Goal: Task Accomplishment & Management: Use online tool/utility

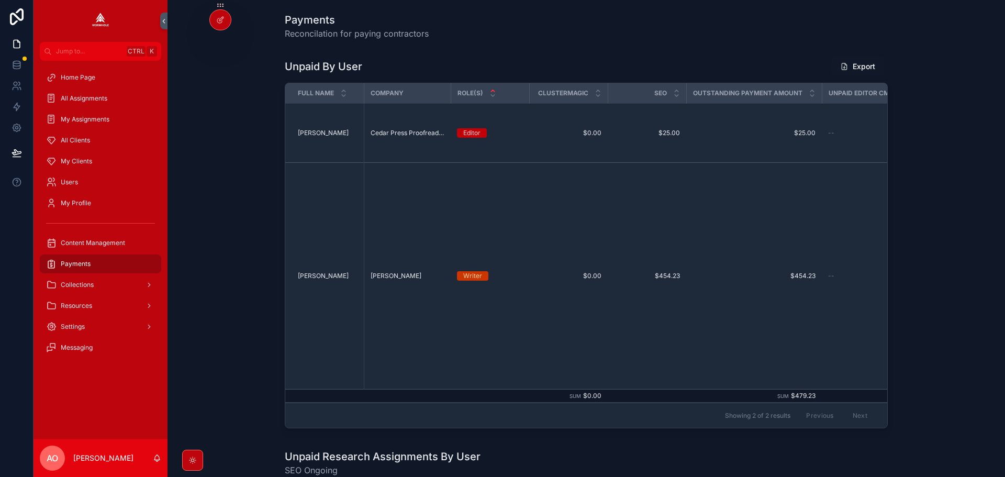
click at [75, 159] on span "My Clients" at bounding box center [76, 161] width 31 height 8
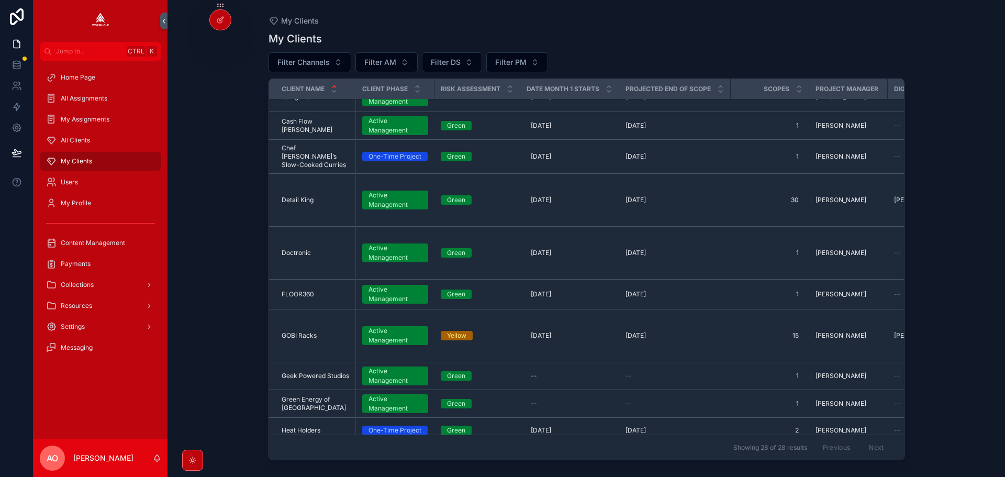
scroll to position [419, 0]
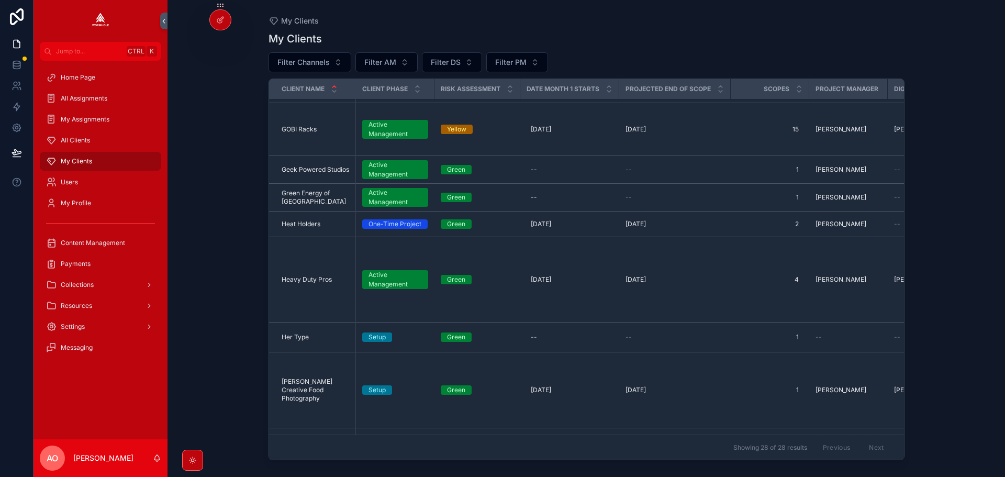
click at [304, 220] on span "Heat Holders" at bounding box center [301, 224] width 39 height 8
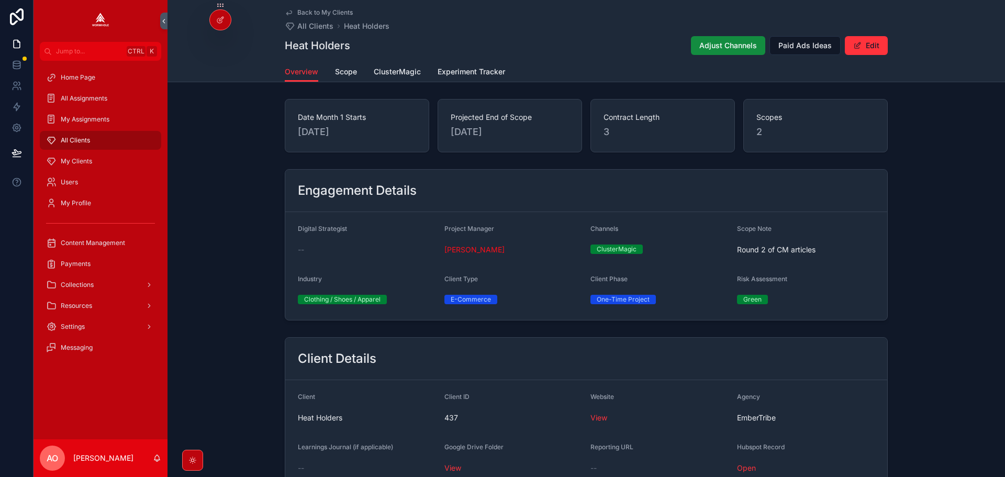
click at [395, 71] on span "ClusterMagic" at bounding box center [397, 71] width 47 height 10
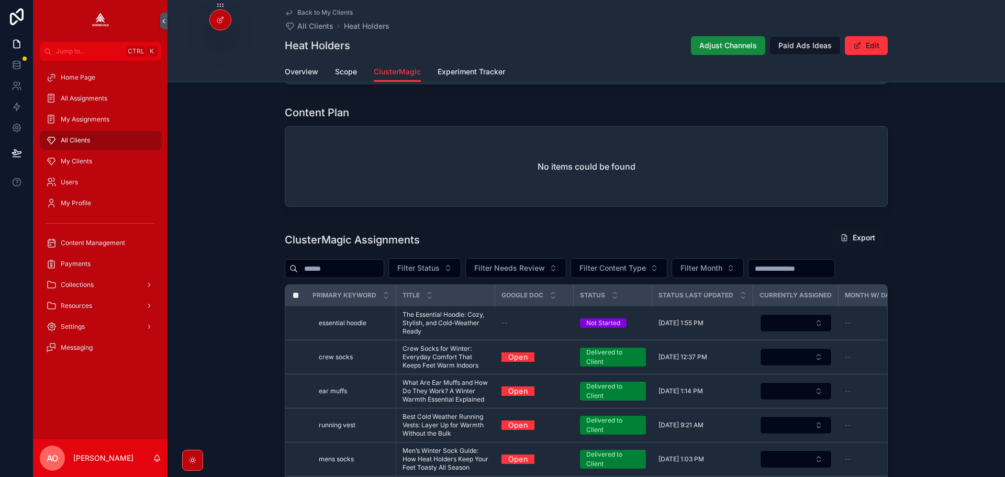
scroll to position [576, 0]
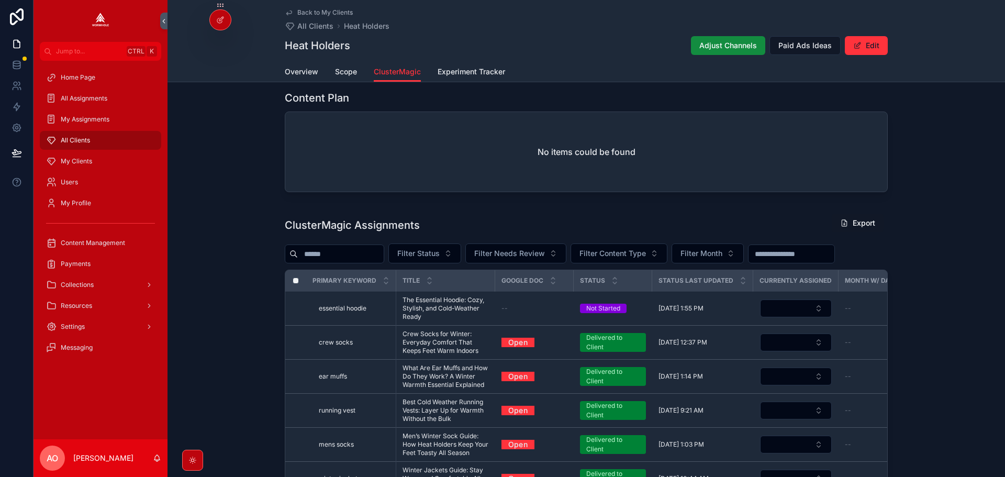
click at [436, 247] on button "Filter Status" at bounding box center [424, 253] width 73 height 20
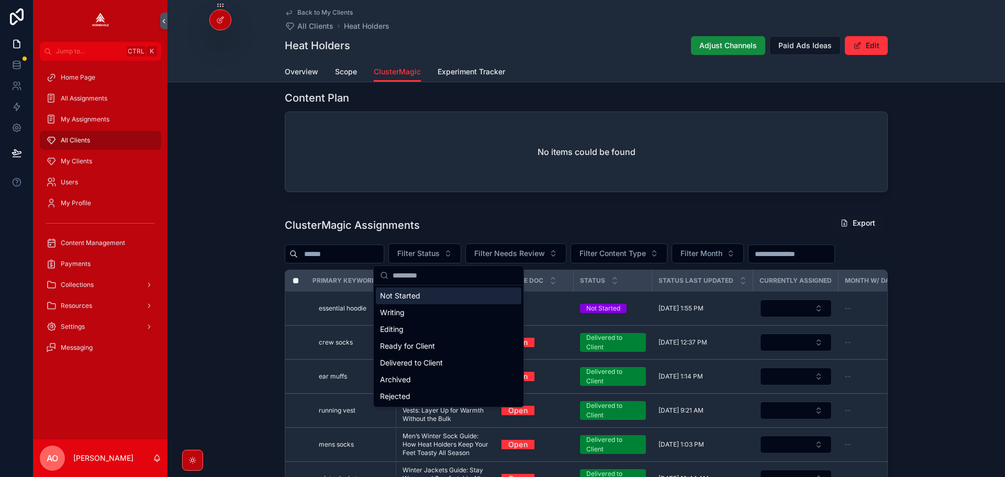
click at [425, 297] on div "Not Started" at bounding box center [449, 295] width 146 height 17
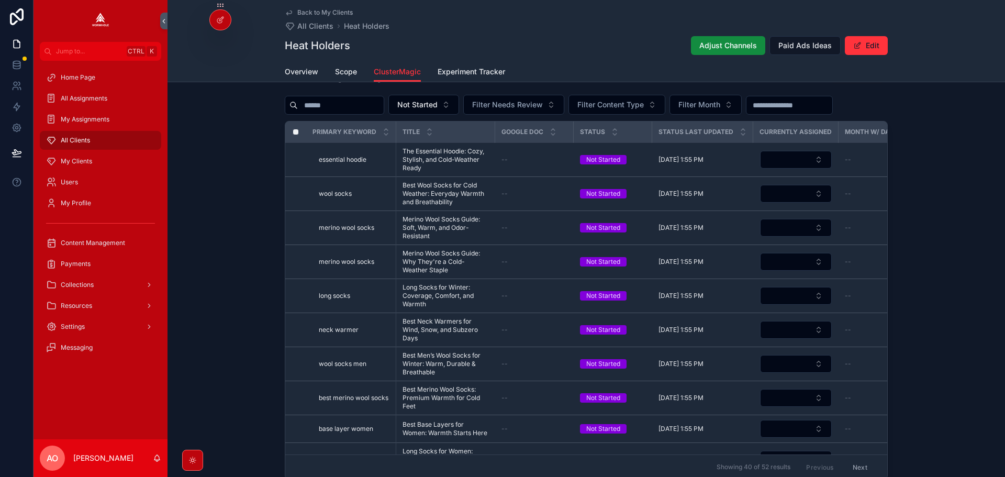
scroll to position [700, 0]
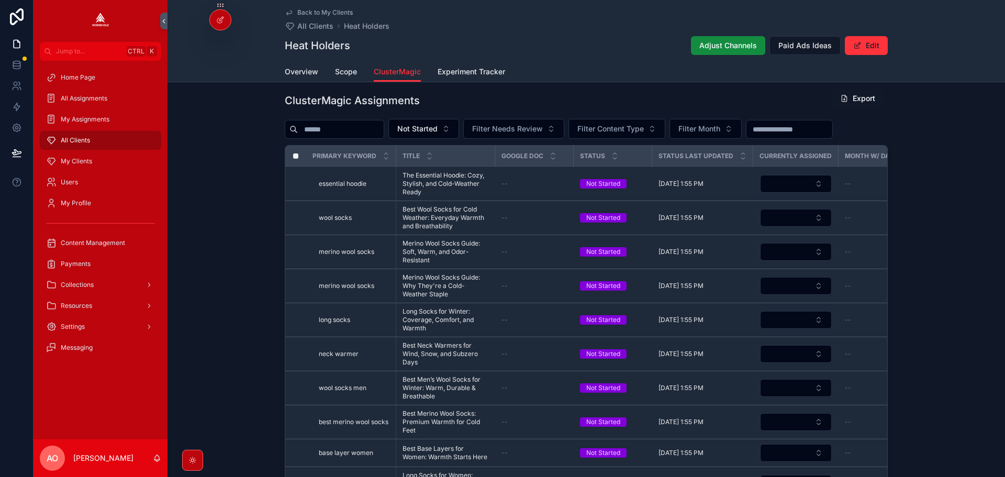
click at [425, 130] on span "Not Started" at bounding box center [417, 129] width 40 height 10
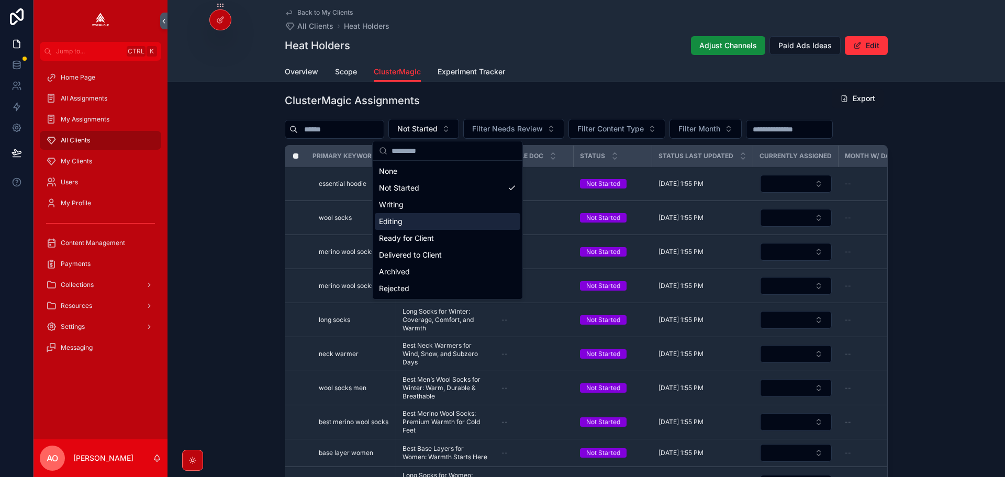
click at [433, 219] on div "Editing" at bounding box center [448, 221] width 146 height 17
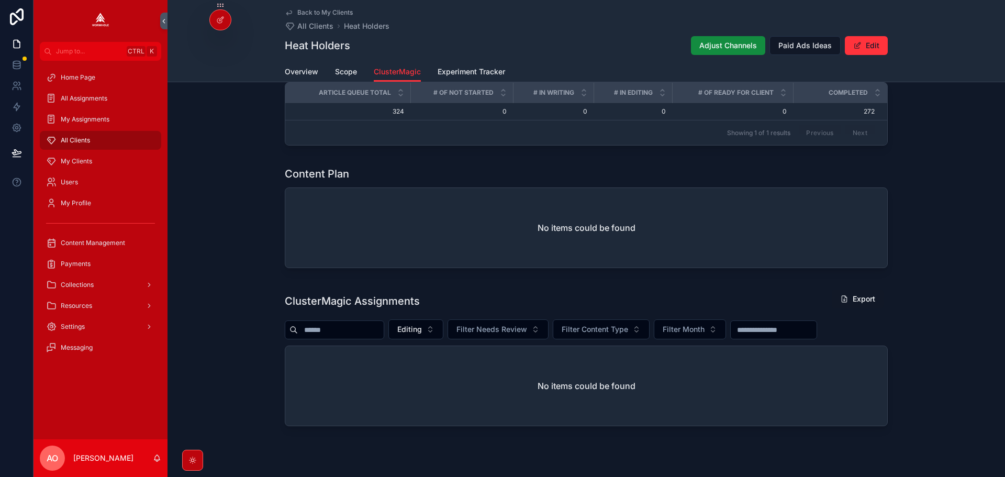
scroll to position [525, 0]
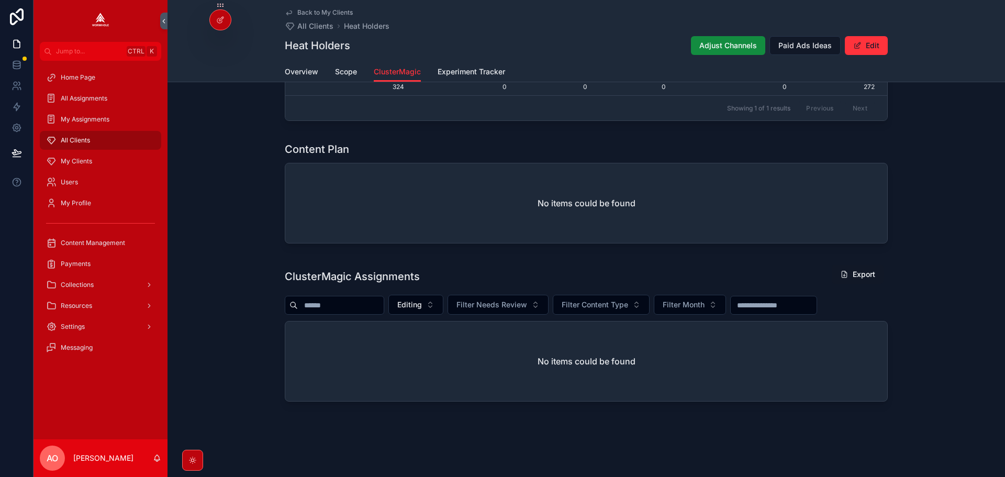
click at [422, 306] on span "Editing" at bounding box center [409, 304] width 25 height 10
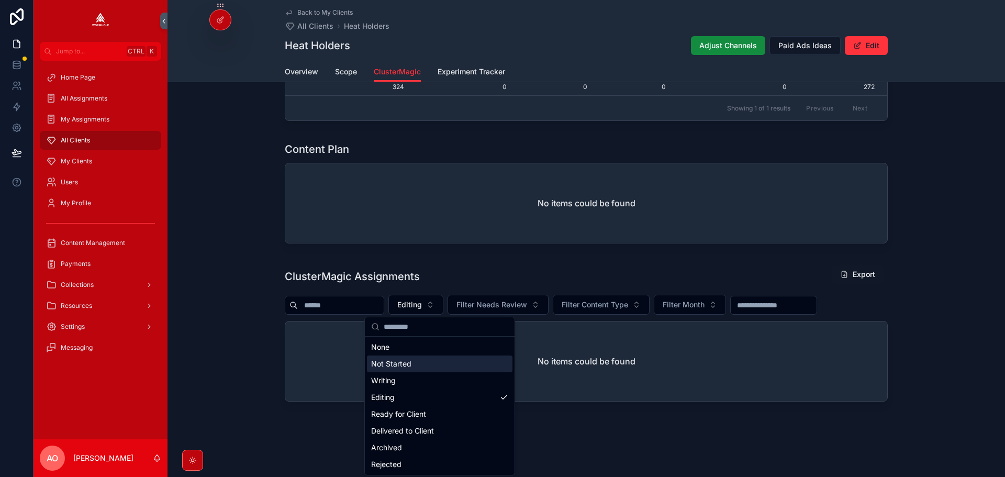
click at [407, 359] on div "Not Started" at bounding box center [440, 363] width 146 height 17
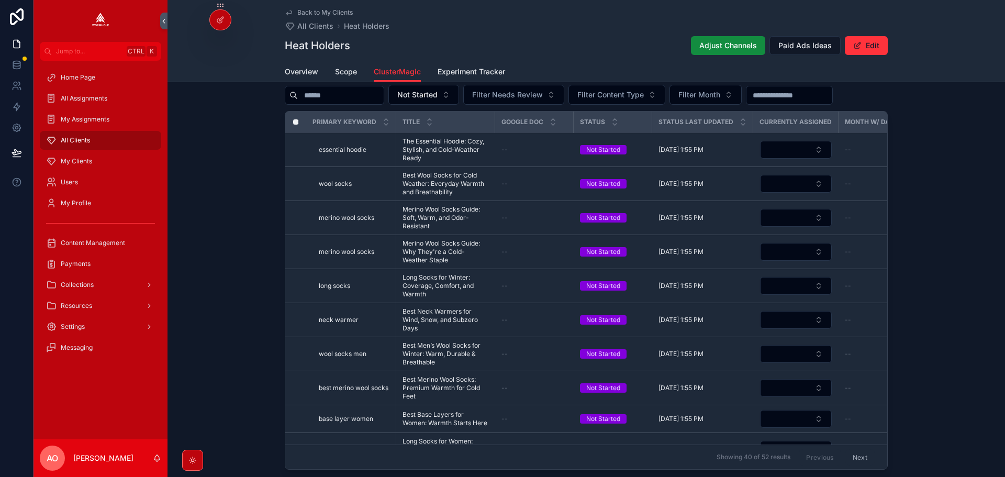
scroll to position [734, 0]
click at [433, 98] on span "Not Started" at bounding box center [417, 95] width 40 height 10
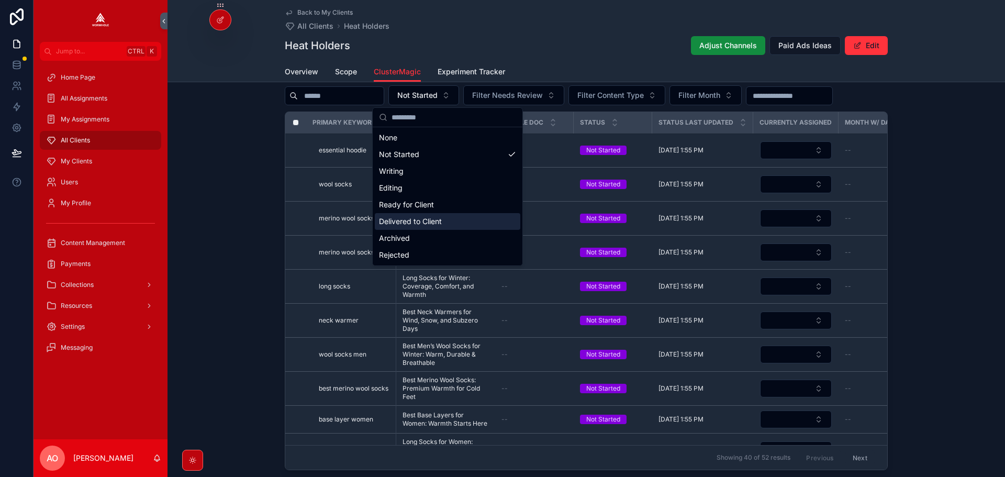
click at [418, 222] on div "Delivered to Client" at bounding box center [448, 221] width 146 height 17
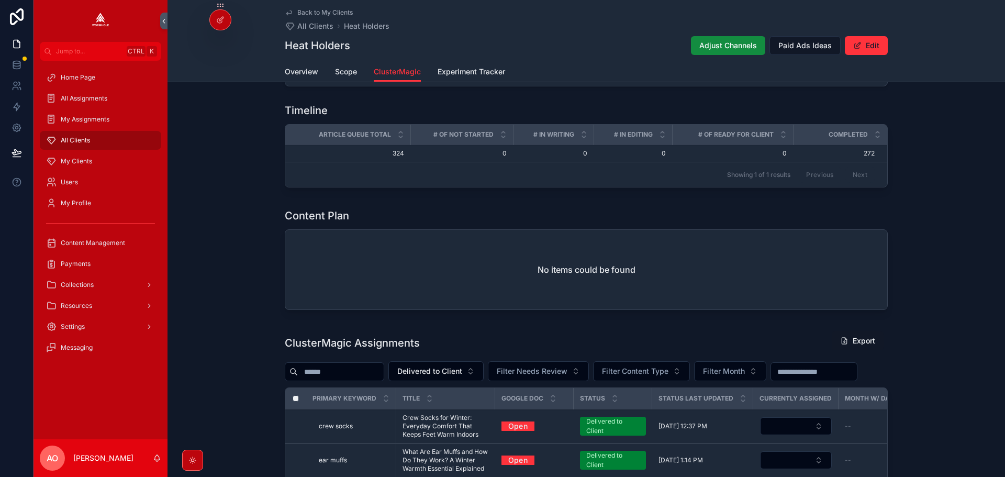
scroll to position [616, 0]
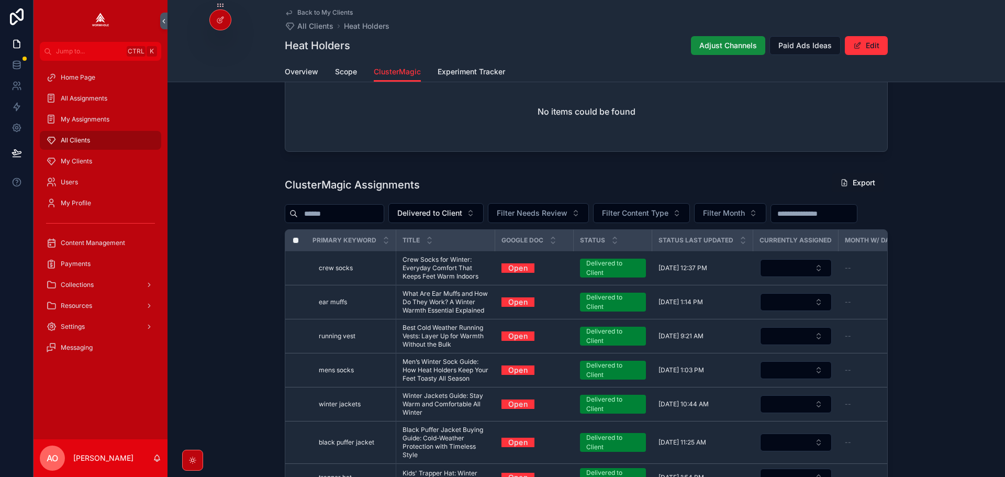
click at [452, 219] on button "Delivered to Client" at bounding box center [435, 213] width 95 height 20
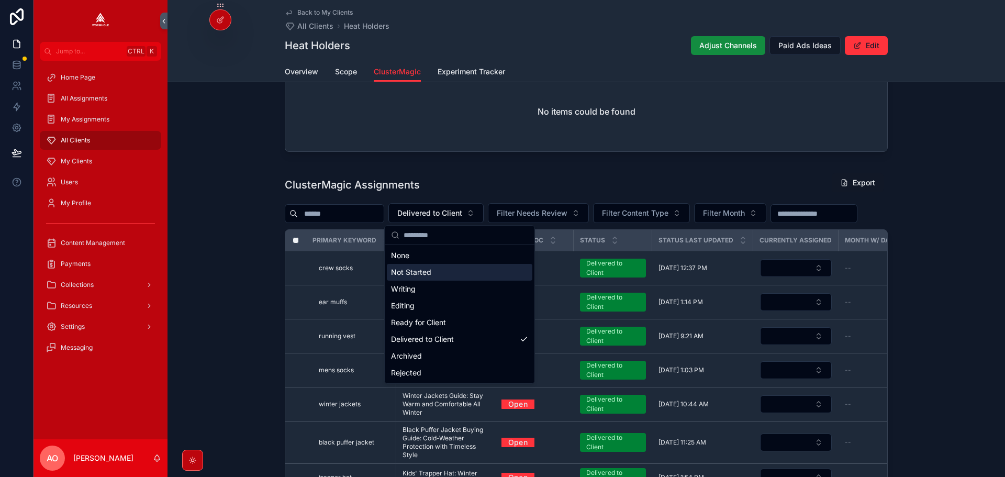
click at [435, 269] on div "Not Started" at bounding box center [460, 272] width 146 height 17
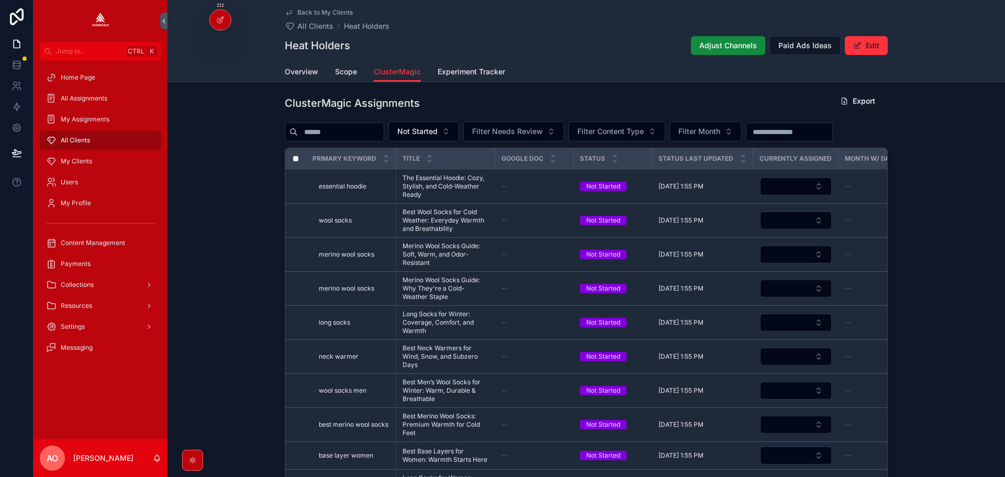
scroll to position [750, 0]
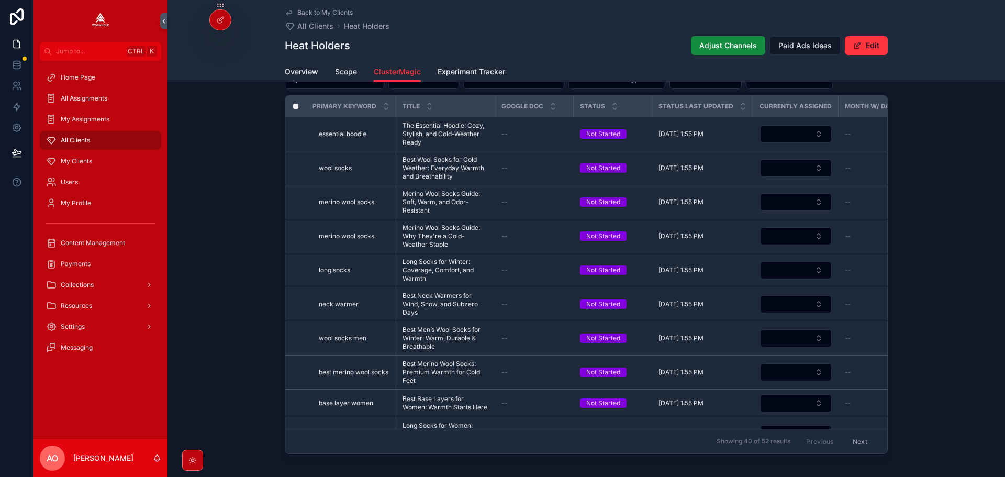
click at [928, 221] on div "ClusterMagic Assignments Export Not Started Filter Needs Review Filter Content …" at bounding box center [587, 249] width 838 height 428
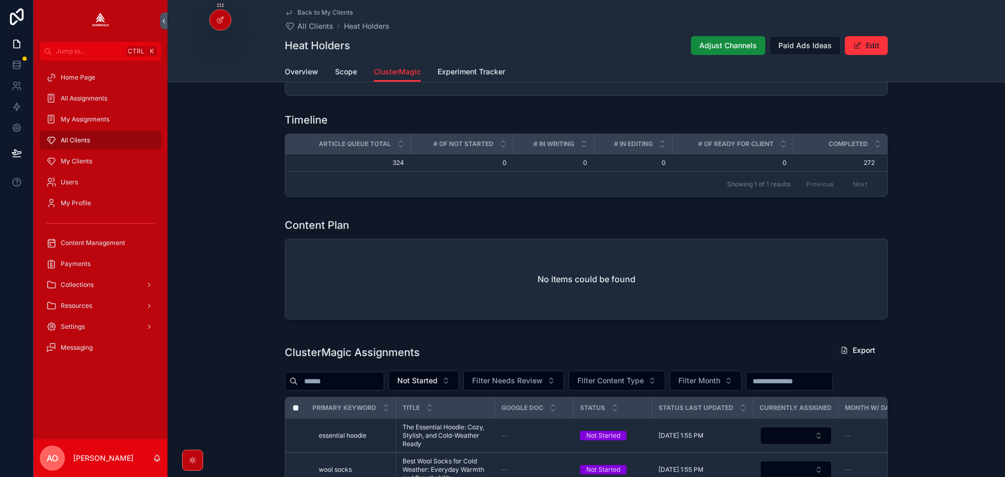
scroll to position [279, 0]
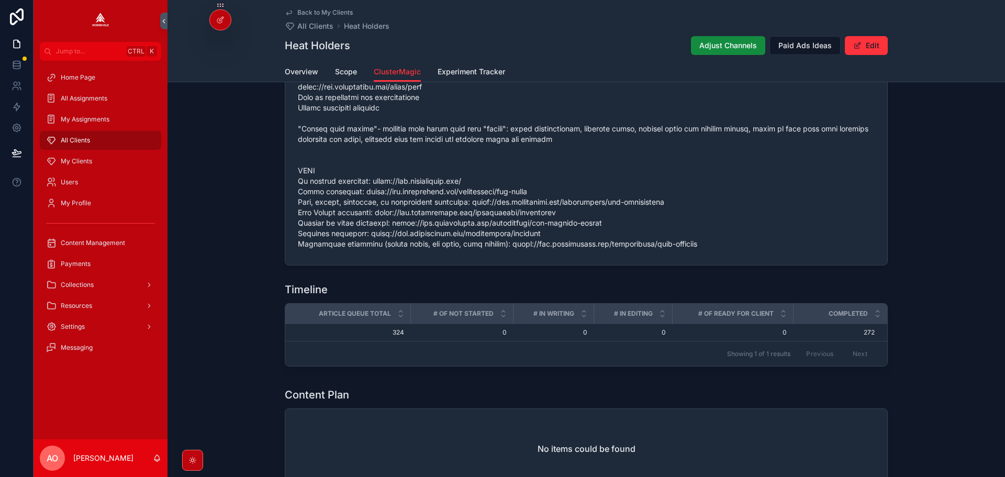
click at [67, 161] on span "My Clients" at bounding box center [76, 161] width 31 height 8
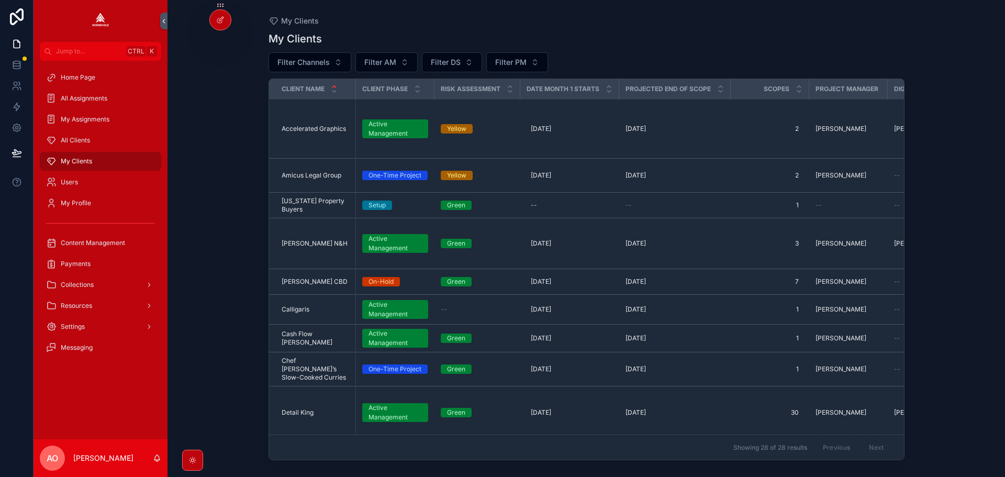
scroll to position [209, 0]
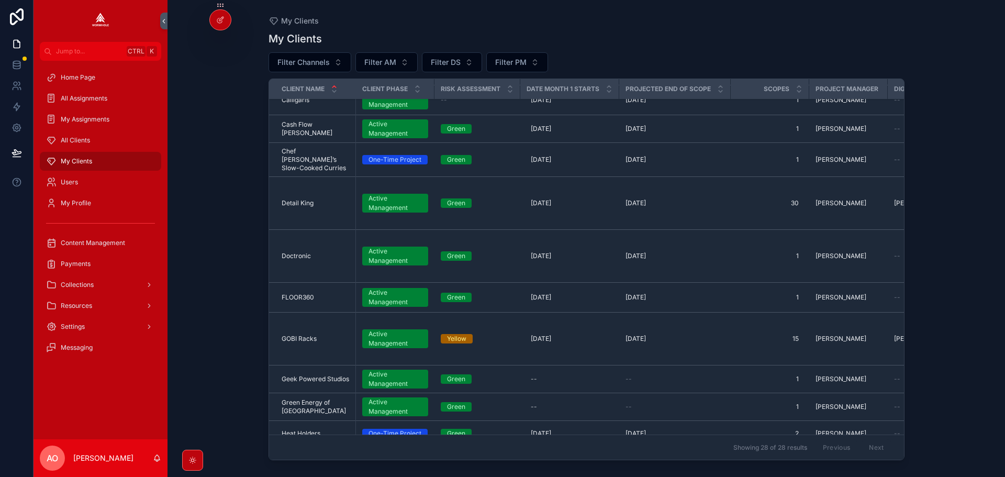
click at [305, 199] on span "Detail King" at bounding box center [298, 203] width 32 height 8
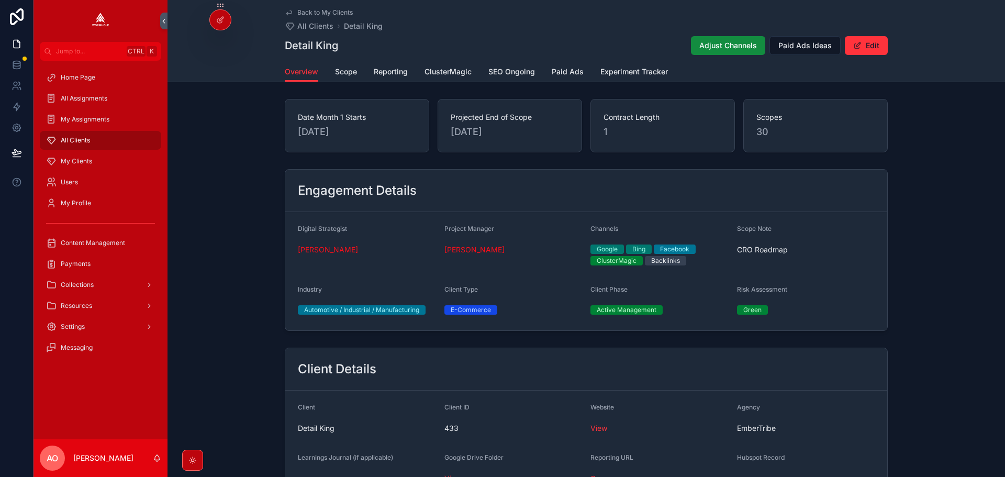
click at [463, 72] on span "ClusterMagic" at bounding box center [448, 71] width 47 height 10
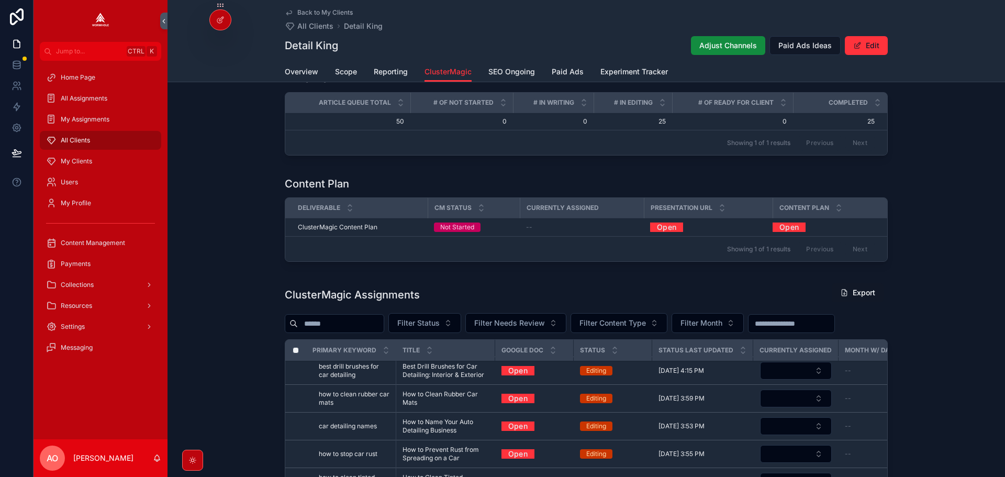
scroll to position [200, 0]
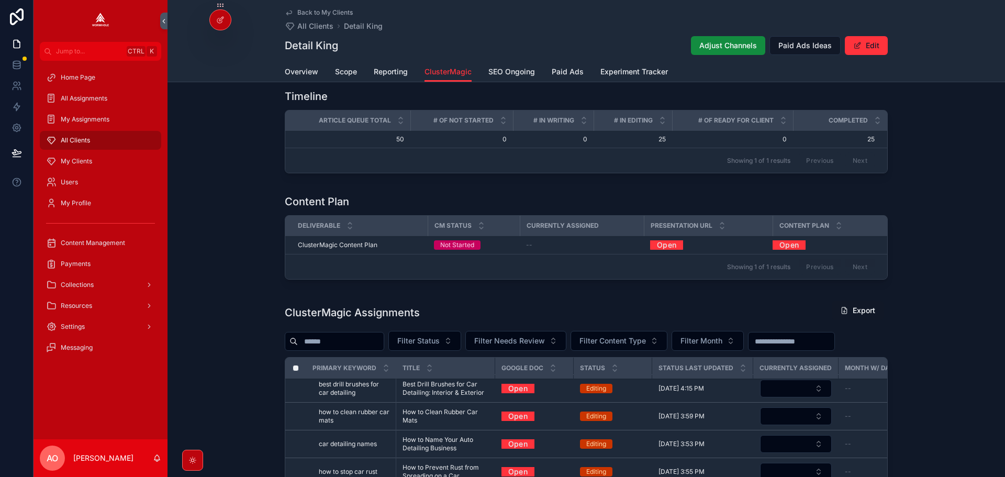
click at [437, 341] on span "Filter Status" at bounding box center [418, 341] width 42 height 10
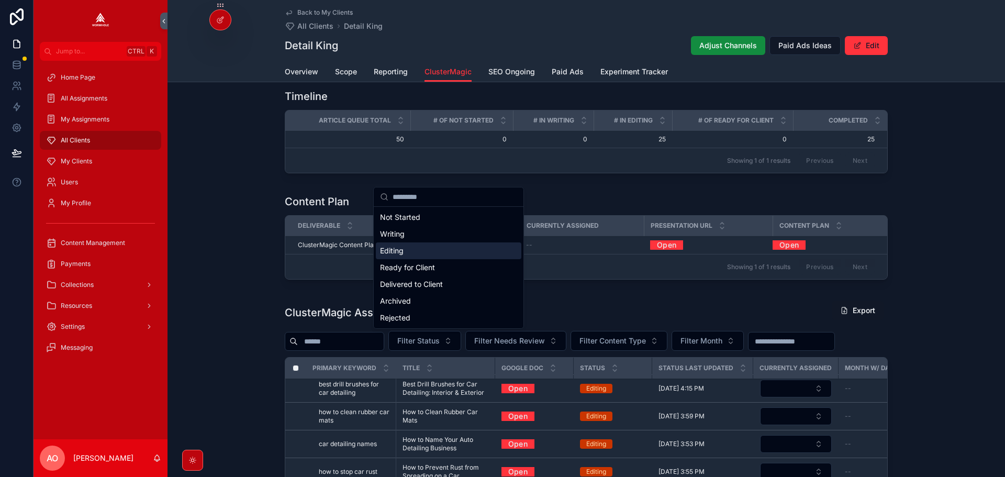
click at [437, 253] on div "Editing" at bounding box center [449, 250] width 146 height 17
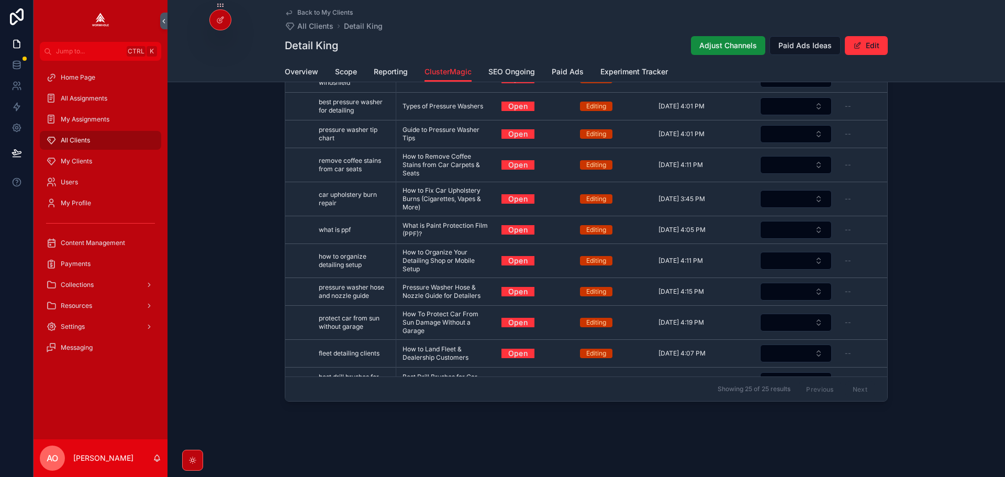
scroll to position [462, 0]
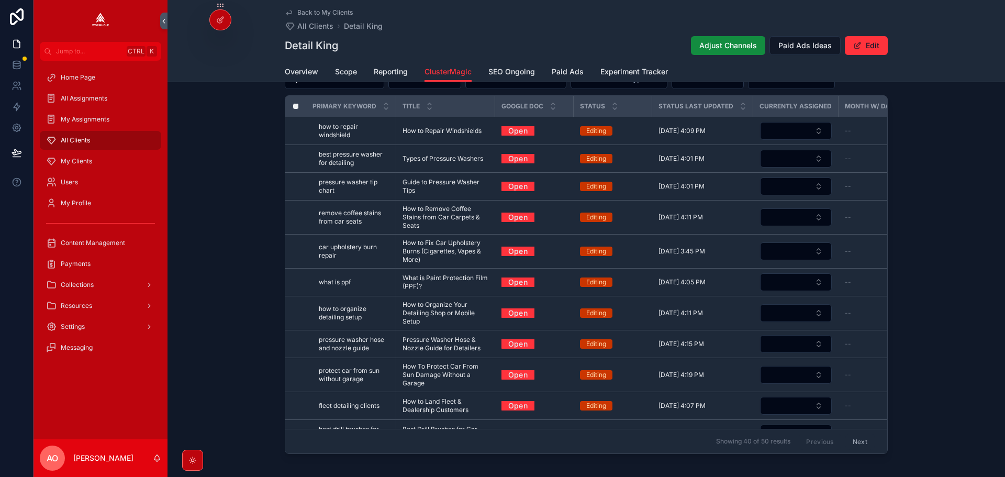
click at [520, 129] on link "Open" at bounding box center [518, 131] width 33 height 16
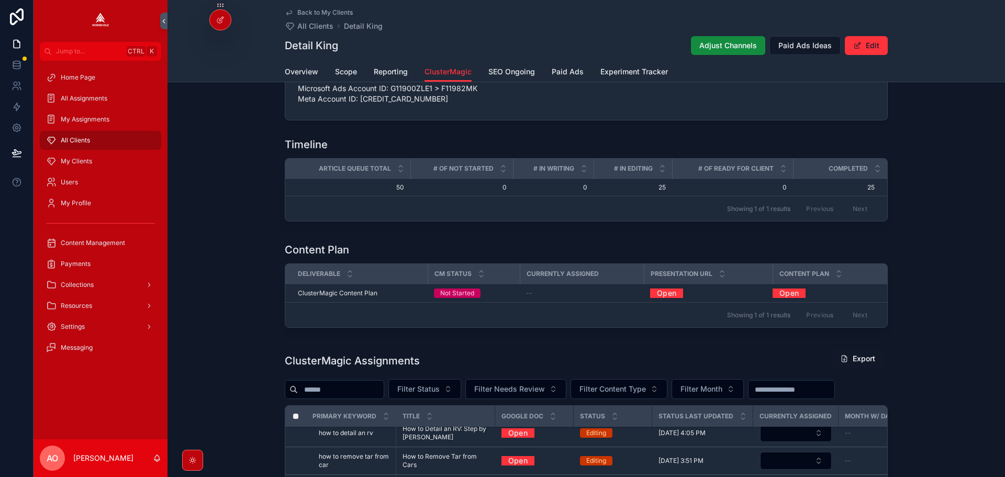
scroll to position [252, 0]
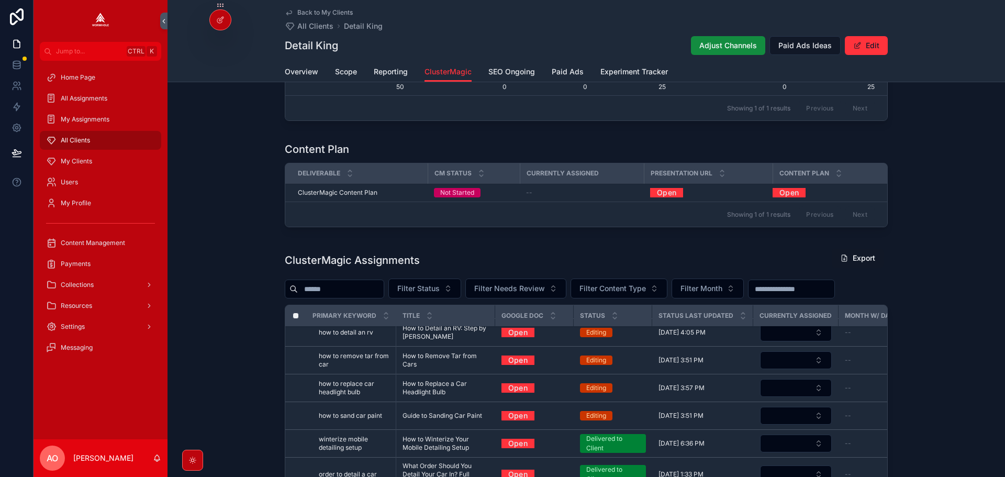
click at [437, 290] on span "Filter Status" at bounding box center [418, 288] width 42 height 10
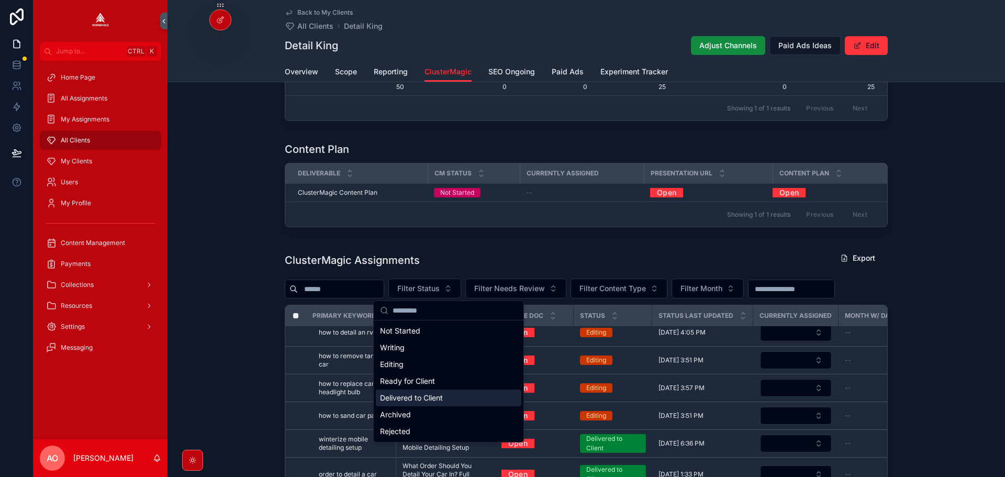
click at [414, 397] on div "Delivered to Client" at bounding box center [449, 397] width 146 height 17
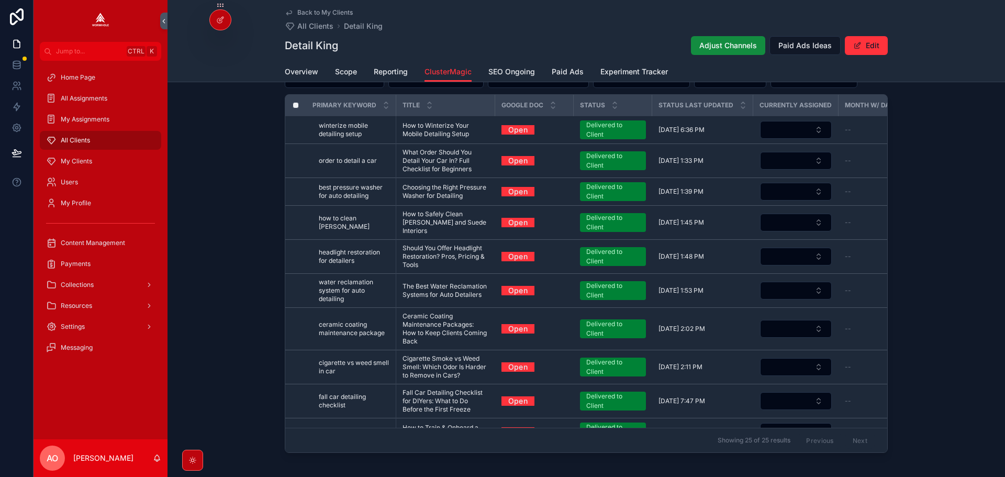
scroll to position [487, 0]
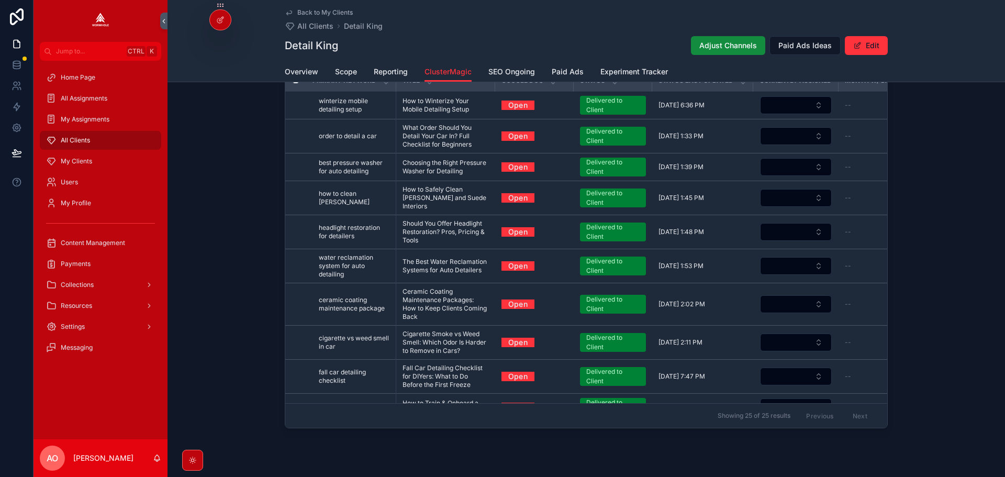
click at [509, 113] on link "Open" at bounding box center [518, 105] width 33 height 16
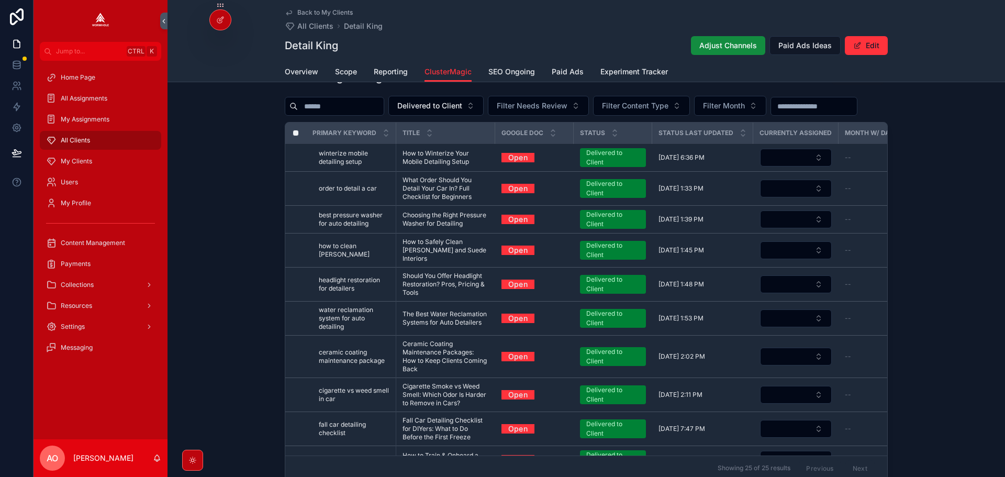
click at [771, 114] on input "scrollable content" at bounding box center [814, 106] width 86 height 15
click at [352, 106] on input "scrollable content" at bounding box center [341, 106] width 86 height 15
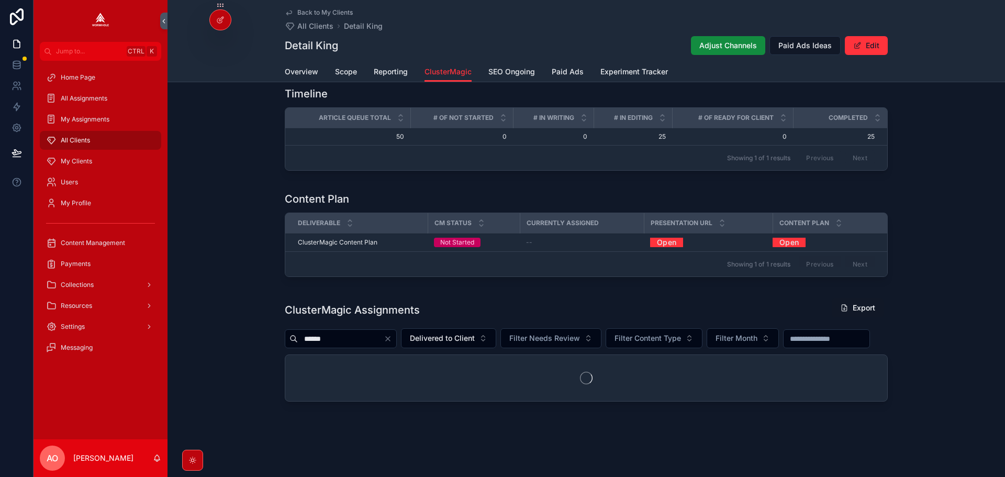
scroll to position [226, 0]
type input "********"
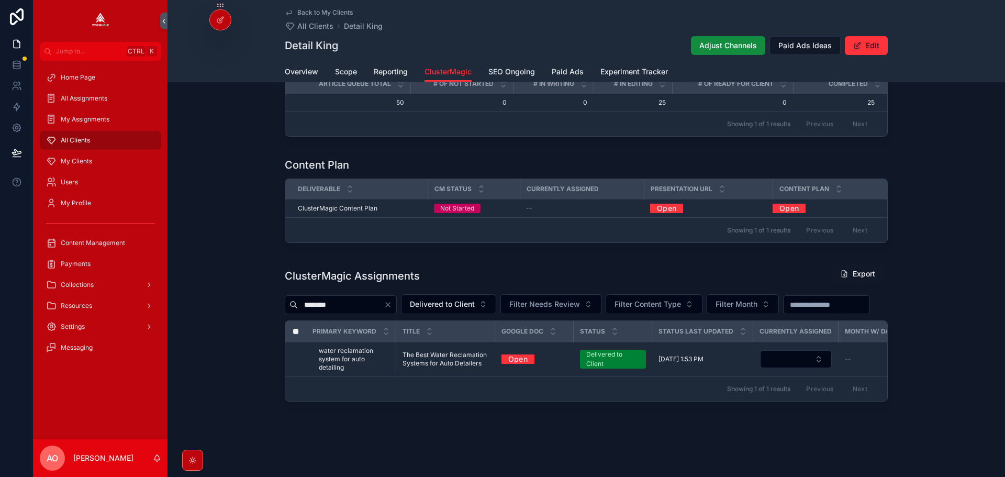
drag, startPoint x: 342, startPoint y: 280, endPoint x: 284, endPoint y: 280, distance: 58.1
click at [285, 295] on div "********" at bounding box center [341, 304] width 112 height 19
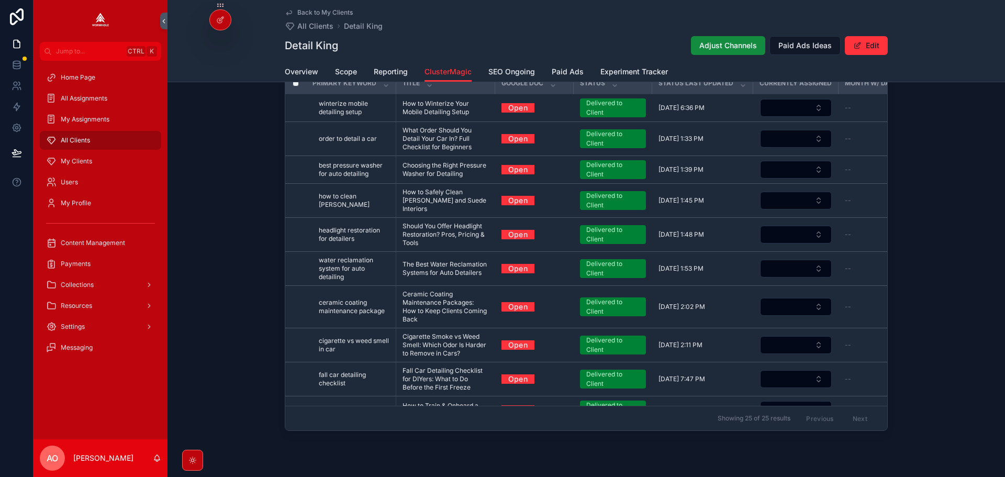
scroll to position [380, 0]
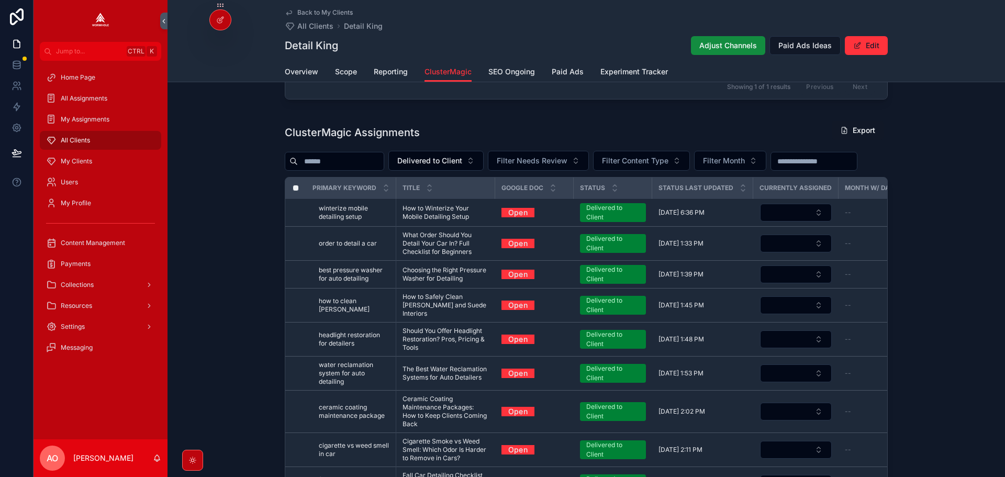
click at [462, 156] on span "Delivered to Client" at bounding box center [429, 160] width 65 height 10
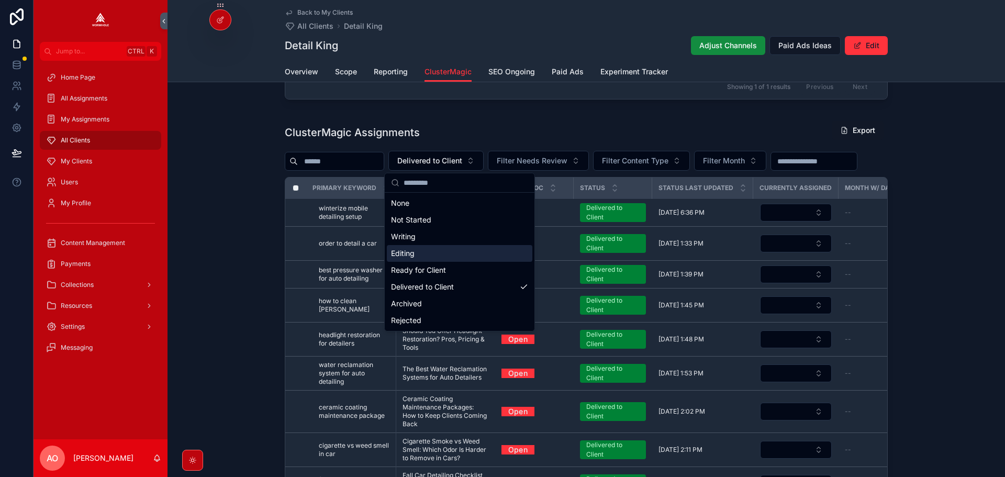
click at [432, 254] on div "Editing" at bounding box center [460, 253] width 146 height 17
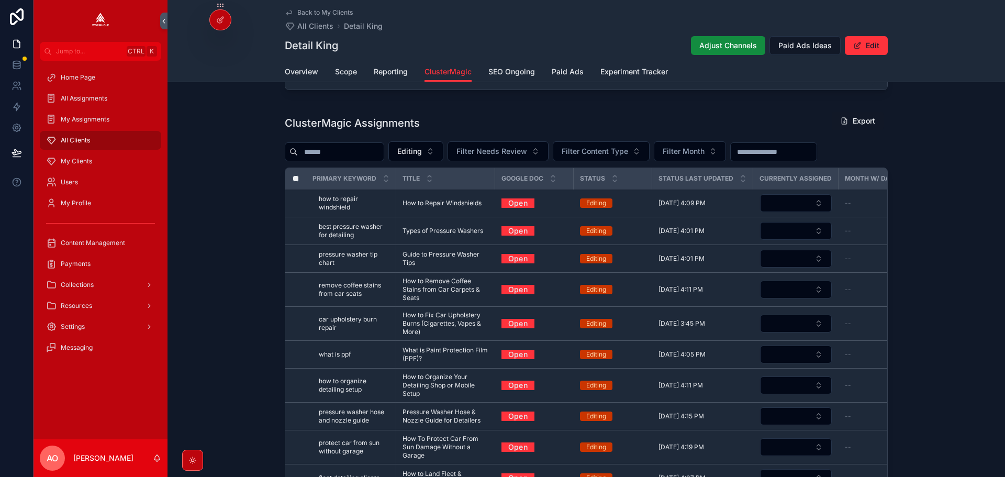
scroll to position [328, 0]
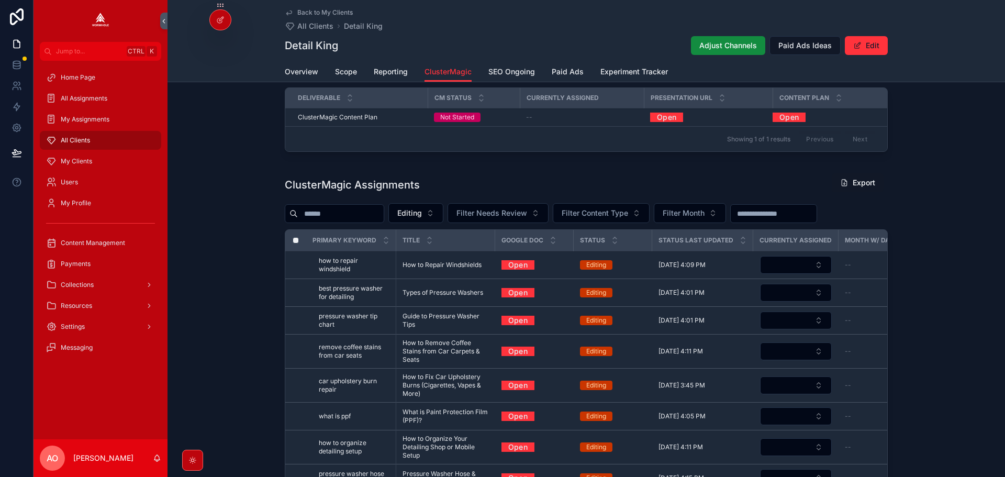
click at [586, 265] on div "Editing" at bounding box center [596, 264] width 20 height 9
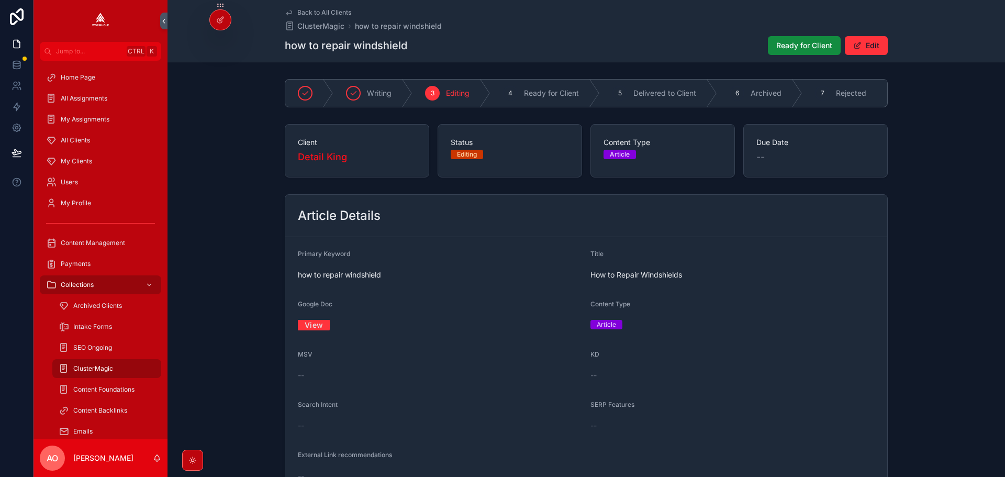
click at [313, 330] on link "View" at bounding box center [314, 325] width 32 height 16
